Goal: Communication & Community: Ask a question

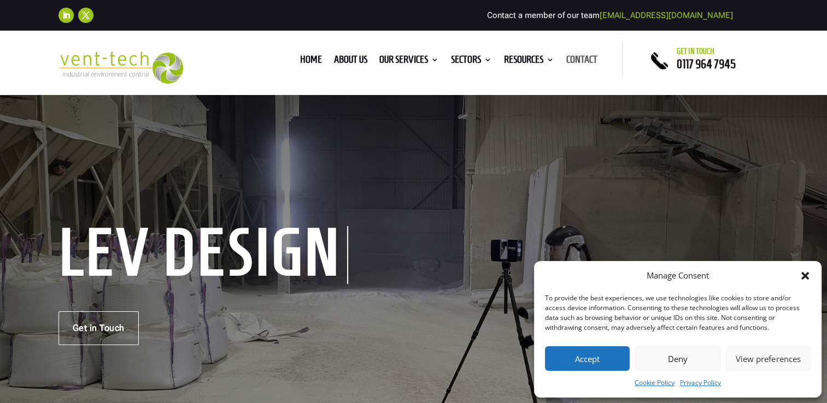
click at [589, 63] on link "Contact" at bounding box center [581, 62] width 31 height 12
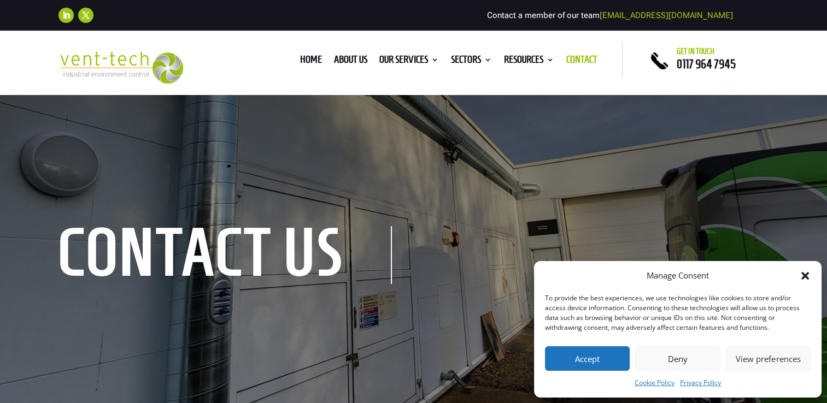
click at [676, 360] on button "Deny" at bounding box center [677, 359] width 85 height 25
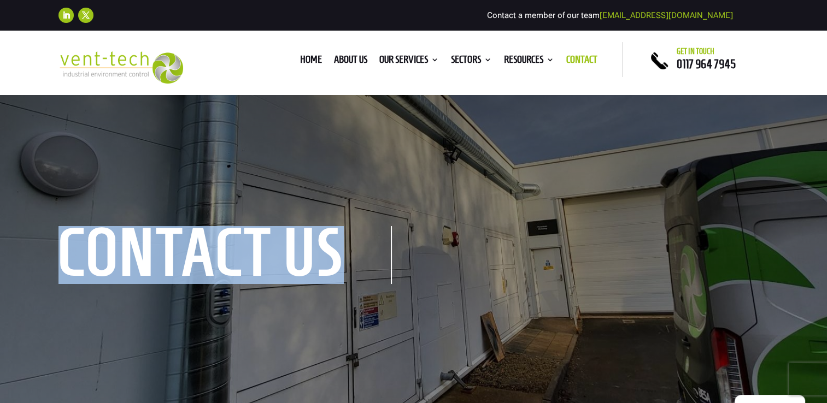
drag, startPoint x: 827, startPoint y: 45, endPoint x: 827, endPoint y: 54, distance: 8.7
drag, startPoint x: 827, startPoint y: 54, endPoint x: 721, endPoint y: 80, distance: 108.7
click at [721, 80] on div "Get in touch 0117 964 7945" at bounding box center [706, 63] width 125 height 42
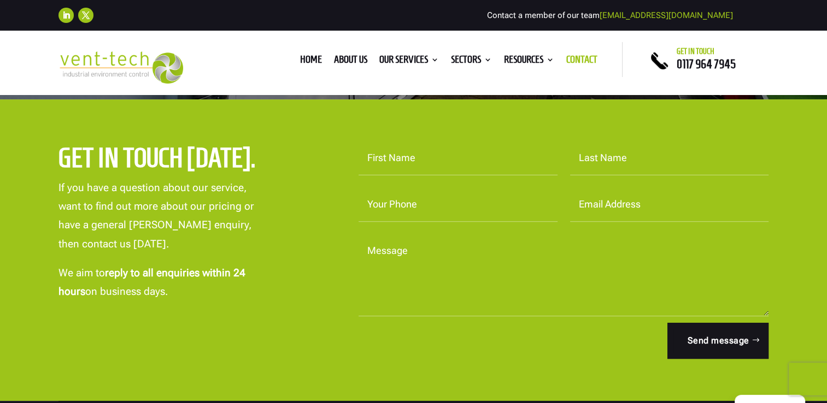
scroll to position [317, 0]
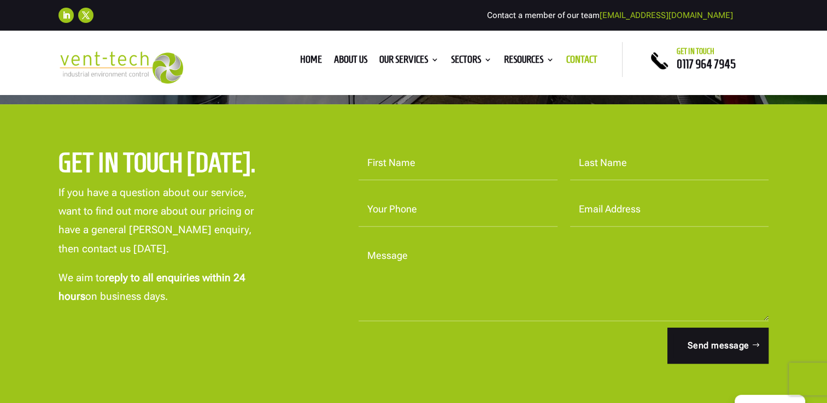
click at [425, 156] on input "First Name" at bounding box center [458, 164] width 199 height 34
type input "Mark"
type input "Ferris"
click at [404, 216] on input "Your Phone" at bounding box center [458, 210] width 199 height 34
type input "07904465733"
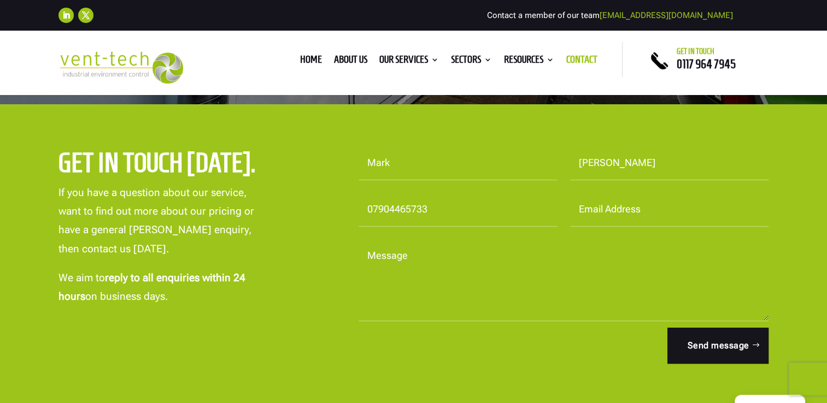
click at [607, 215] on input "Email Address" at bounding box center [669, 210] width 199 height 34
type input "mferris@ipl.uk.com"
click at [434, 287] on textarea "Message" at bounding box center [564, 280] width 411 height 82
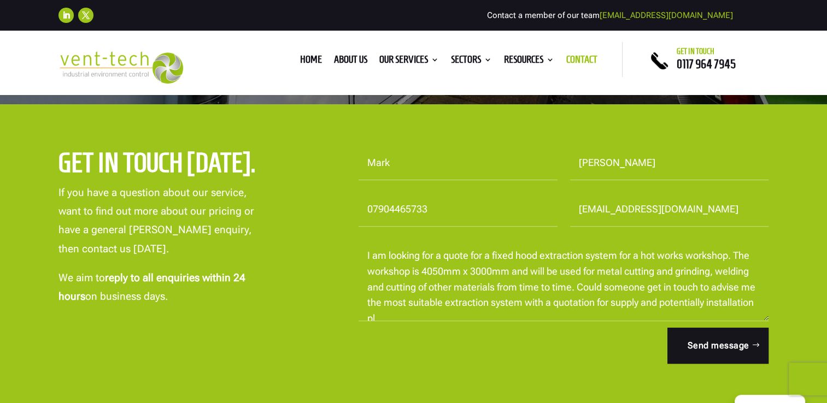
scroll to position [4, 0]
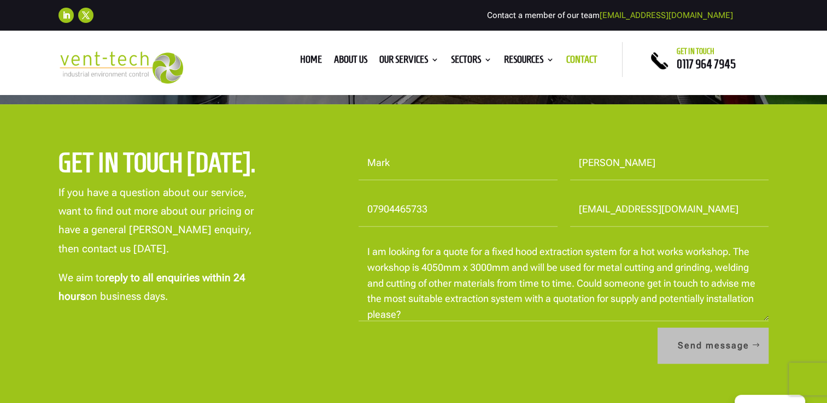
type textarea "I am looking for a quote for a fixed hood extraction system for a hot works wor…"
click at [713, 347] on button "Send message" at bounding box center [713, 346] width 111 height 36
